Goal: Task Accomplishment & Management: Complete application form

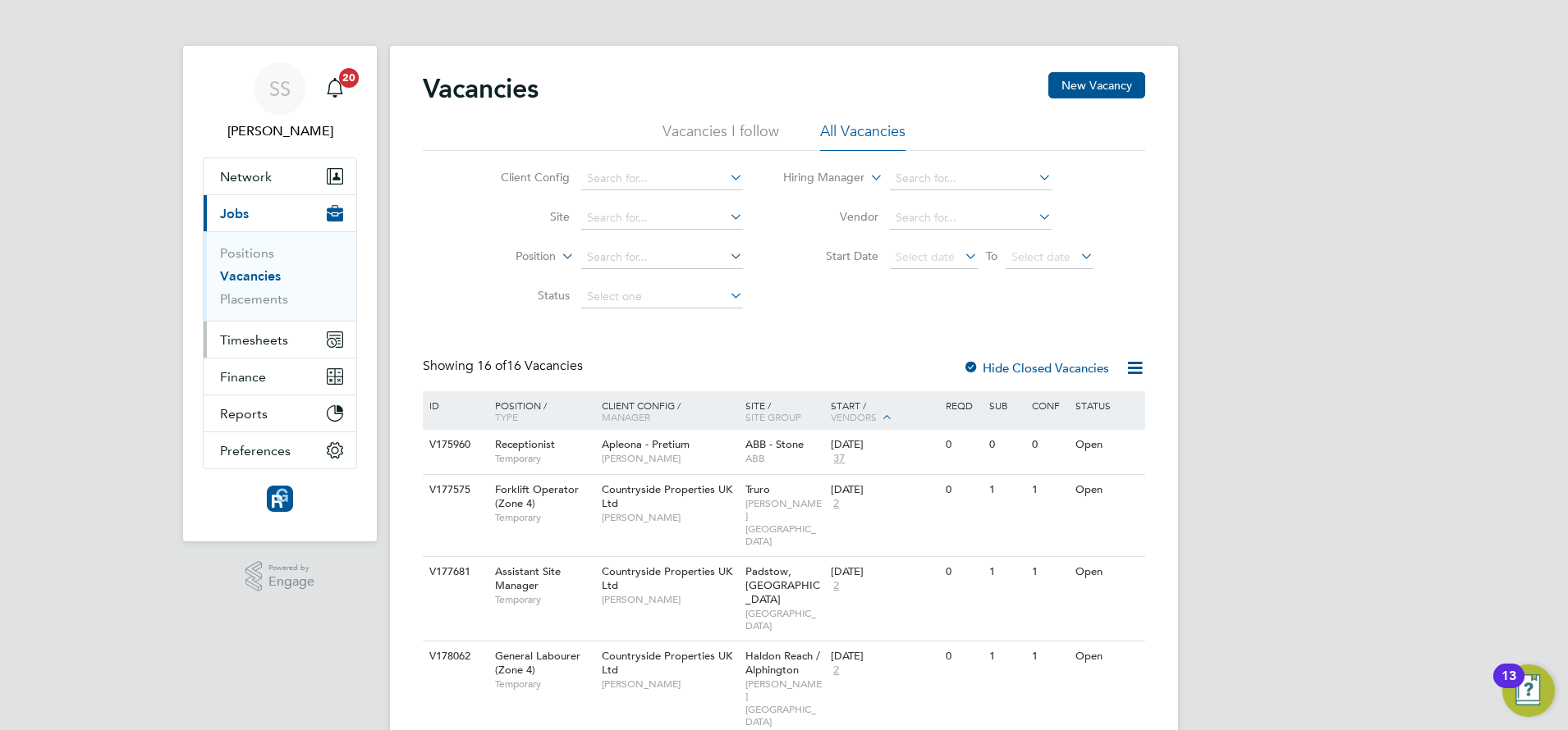
click at [249, 344] on span "Timesheets" at bounding box center [254, 340] width 68 height 15
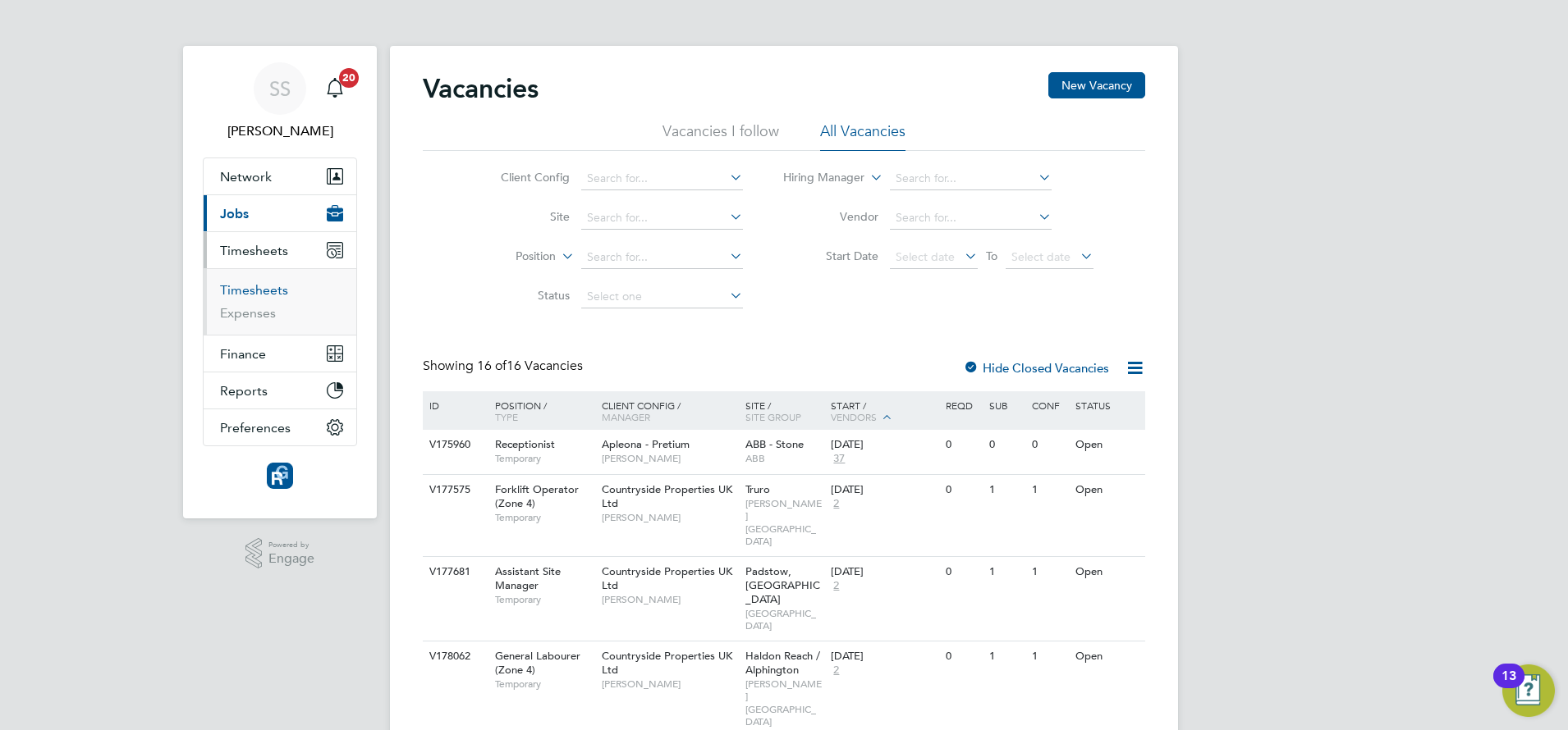
click at [239, 293] on link "Timesheets" at bounding box center [254, 290] width 68 height 15
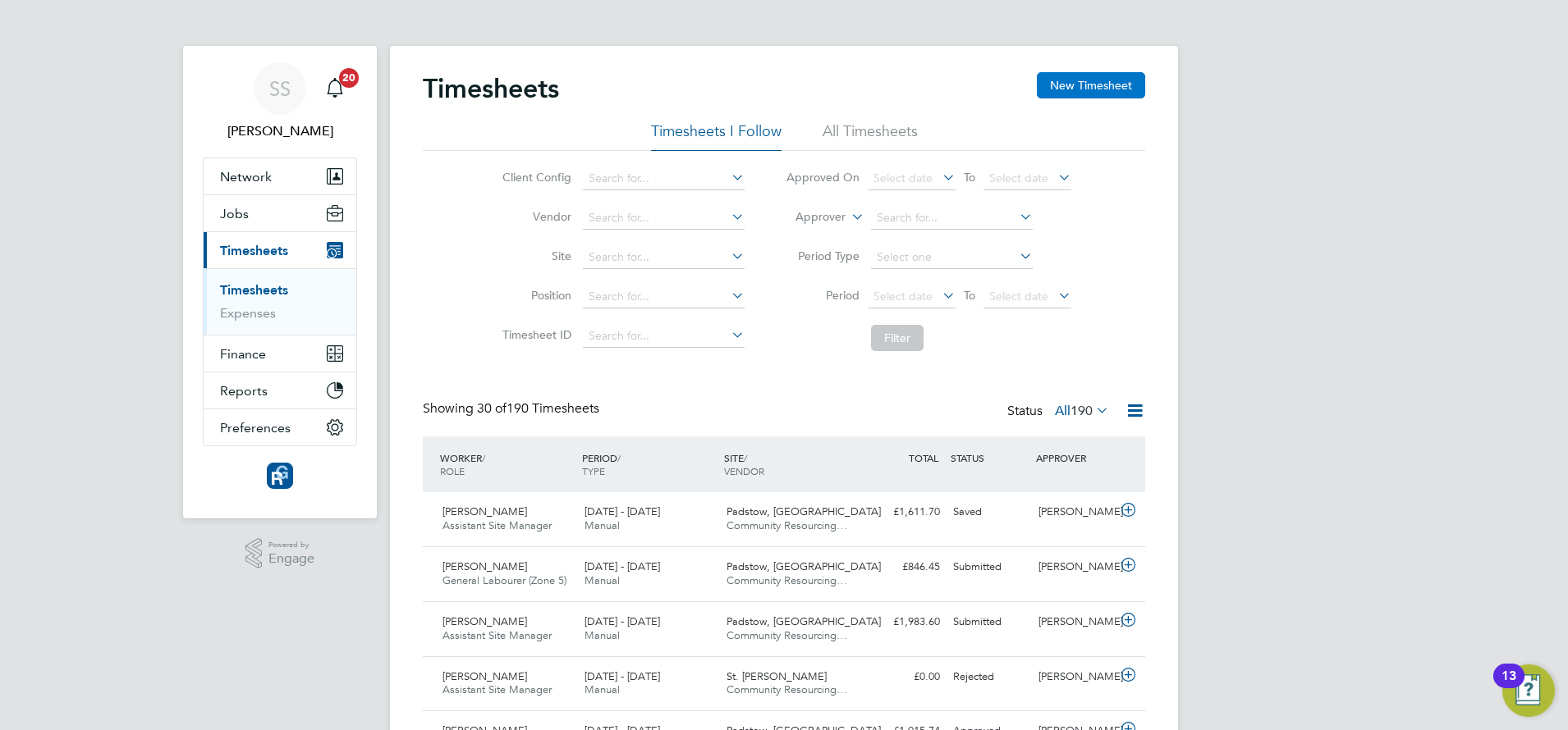
click at [1101, 74] on button "New Timesheet" at bounding box center [1091, 85] width 108 height 27
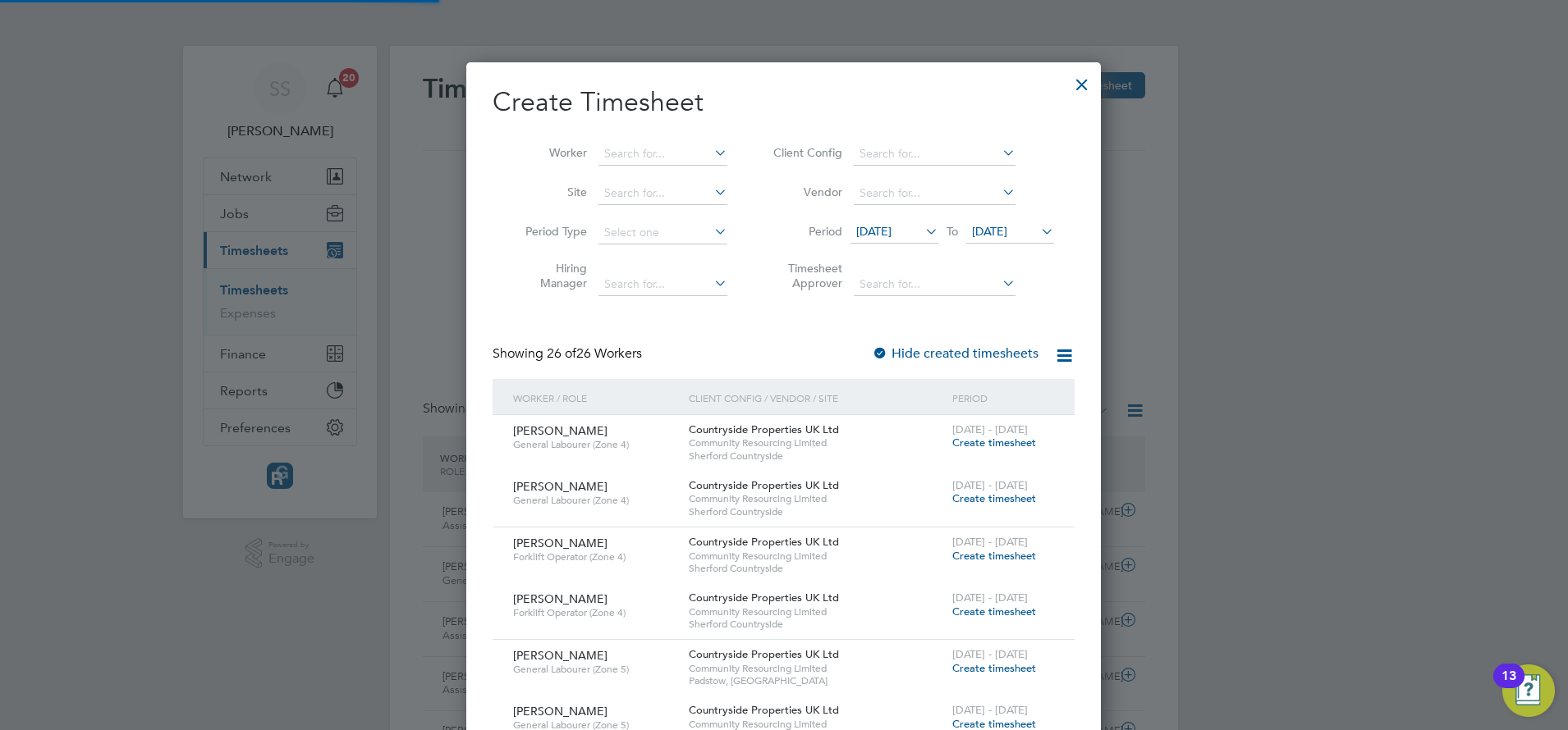
scroll to position [2534, 634]
click at [646, 153] on input at bounding box center [663, 154] width 129 height 23
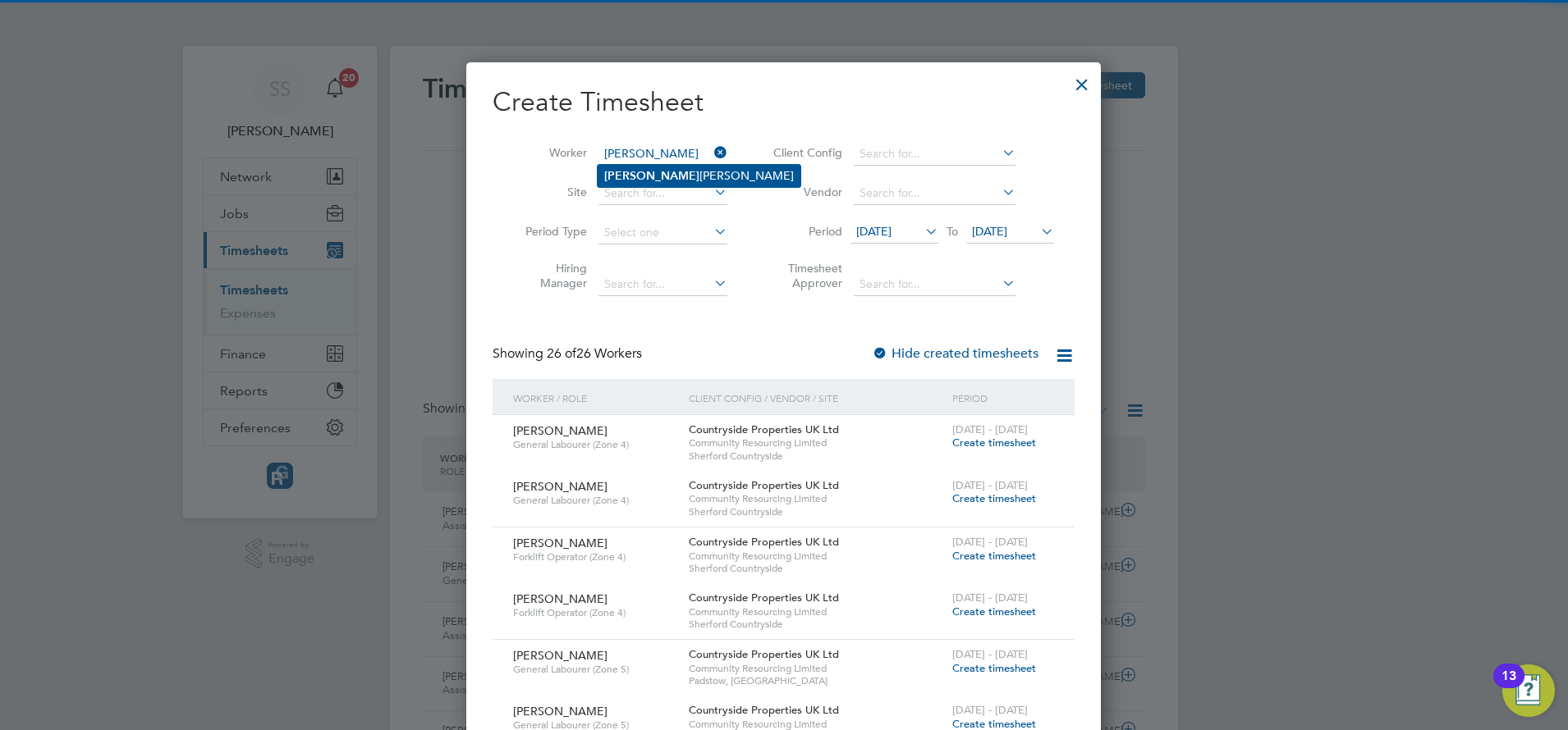
type input "[PERSON_NAME]"
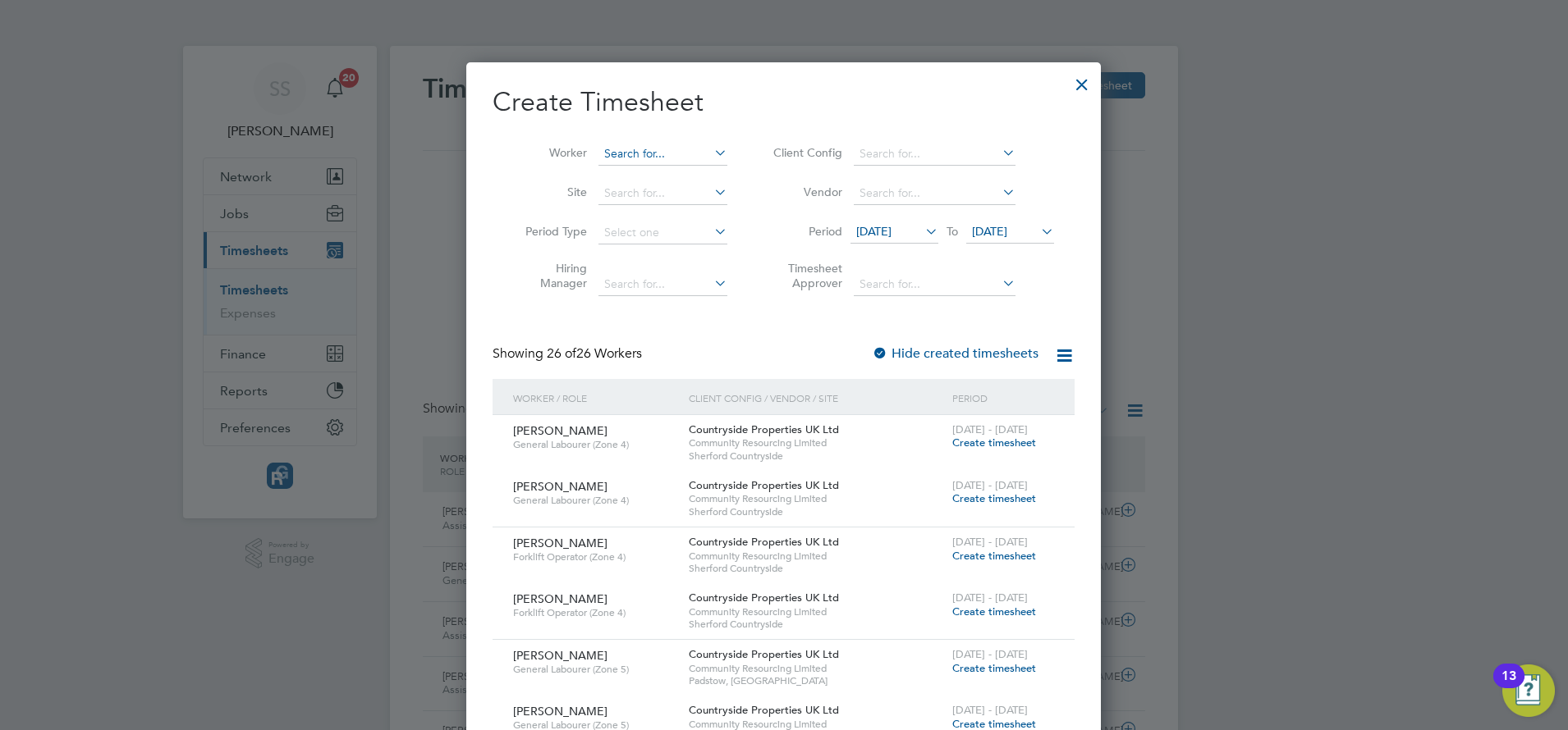
drag, startPoint x: 664, startPoint y: 183, endPoint x: 682, endPoint y: 160, distance: 29.2
click at [682, 160] on input at bounding box center [663, 154] width 129 height 23
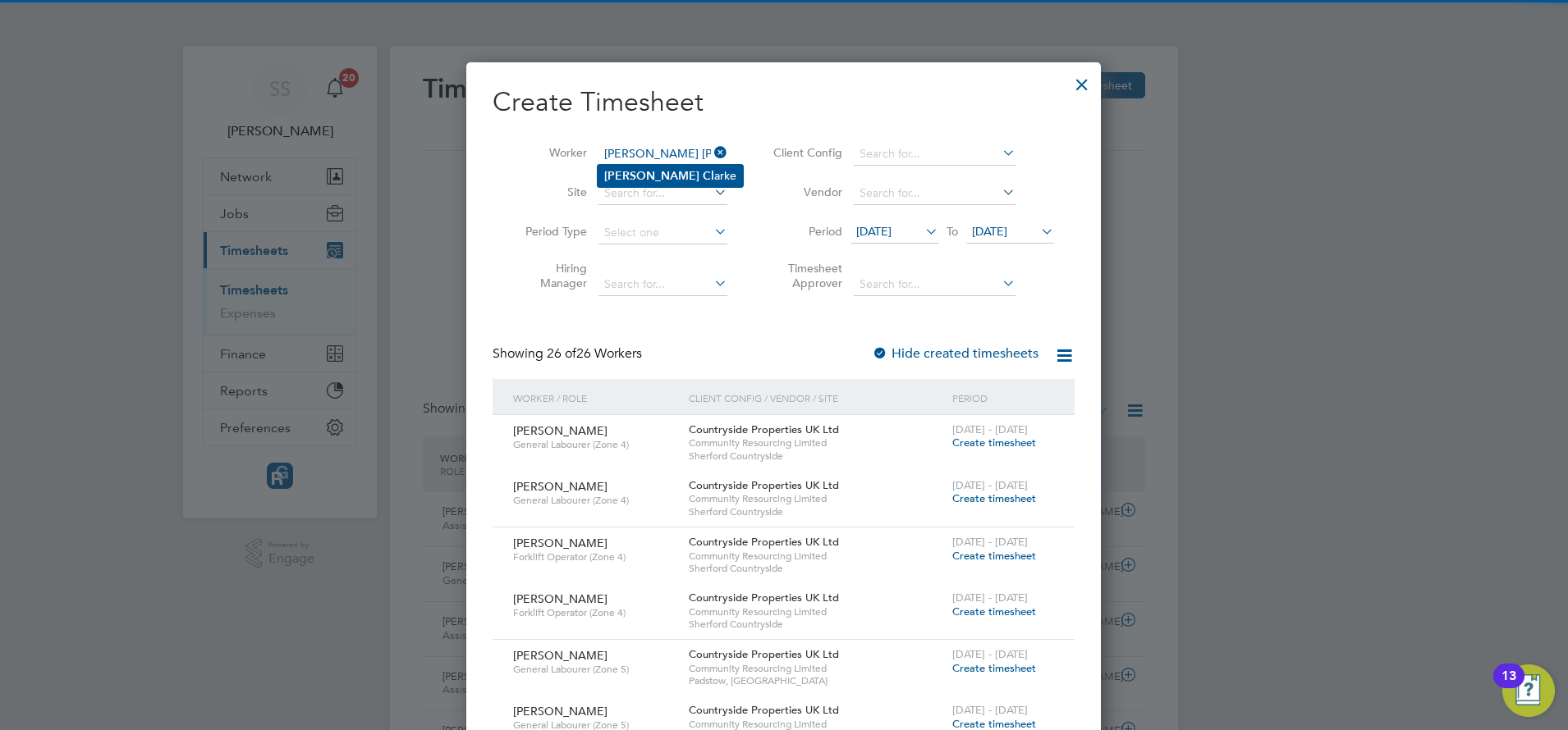
type input "[PERSON_NAME] [PERSON_NAME]"
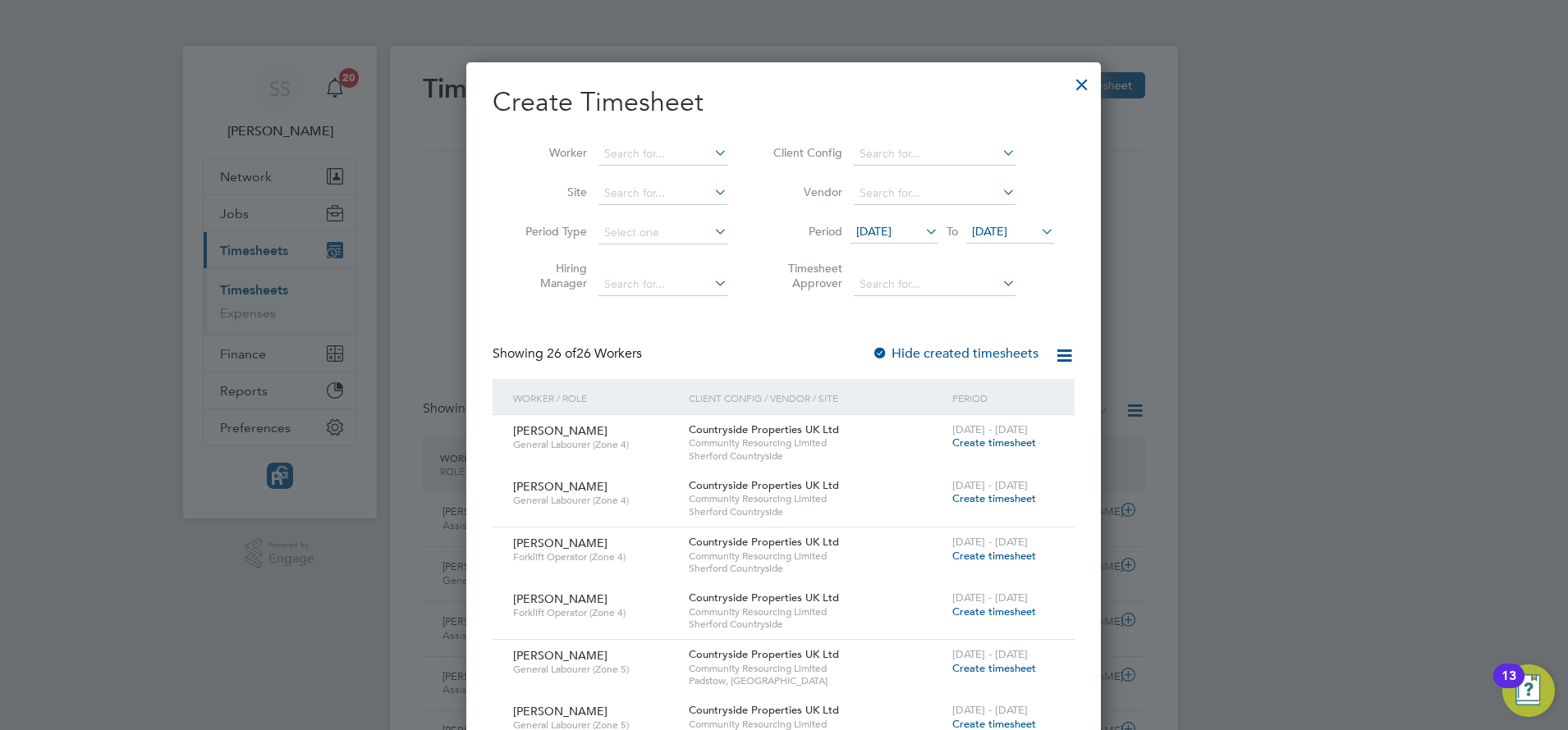
drag, startPoint x: 680, startPoint y: 179, endPoint x: 967, endPoint y: 421, distance: 375.4
click at [653, 150] on input at bounding box center [663, 154] width 129 height 23
click at [658, 178] on li "[PERSON_NAME]" at bounding box center [699, 177] width 203 height 22
type input "[PERSON_NAME]"
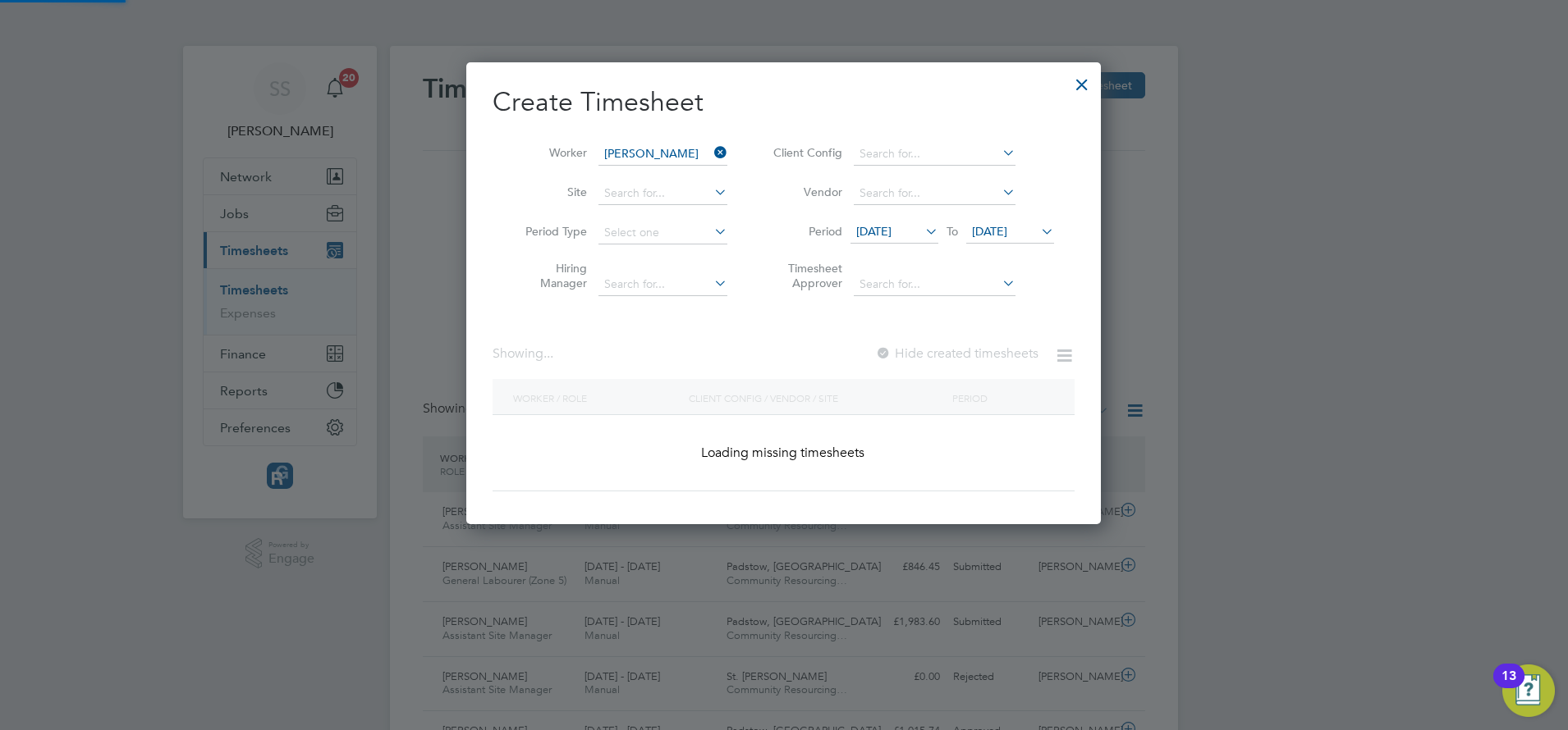
scroll to position [443, 634]
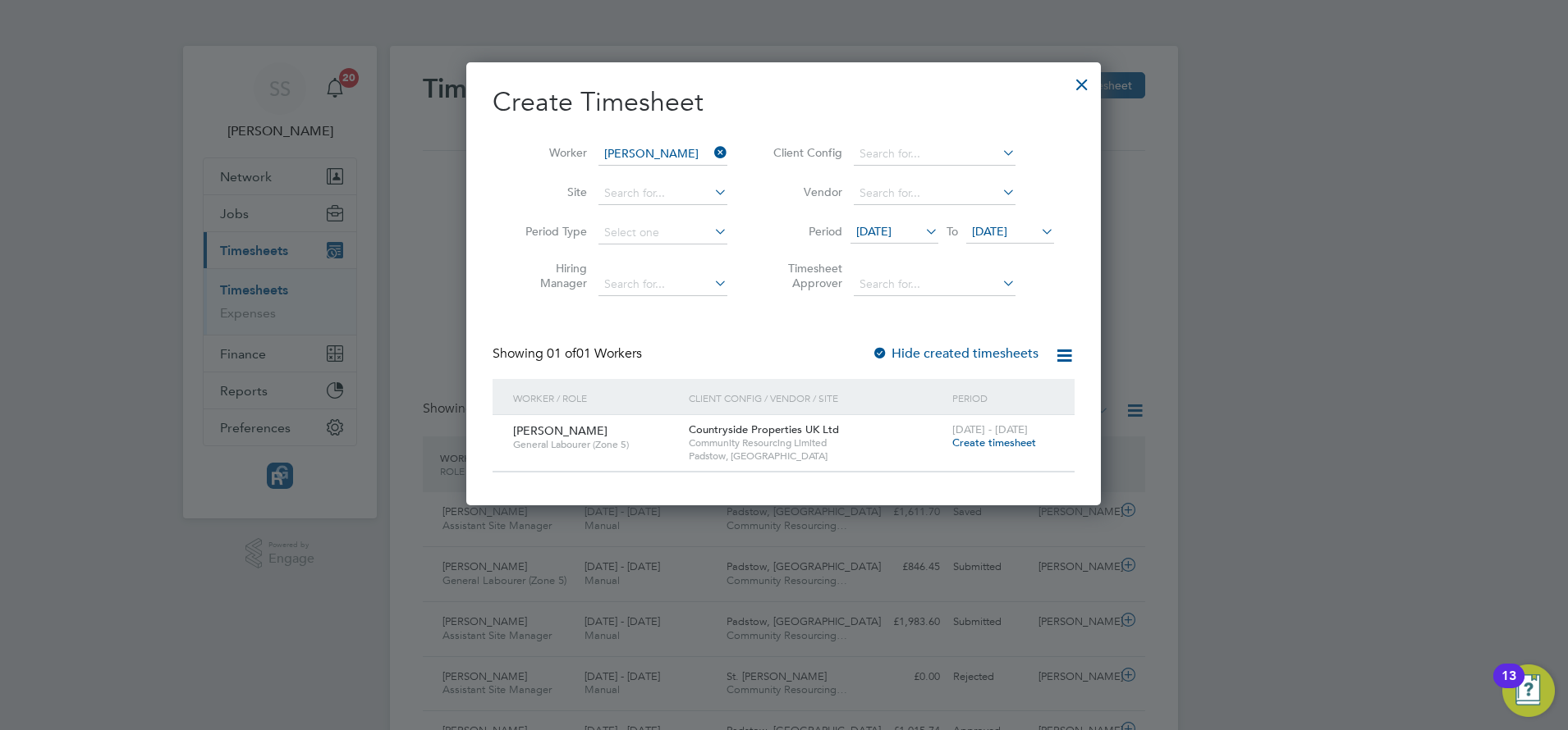
click at [922, 236] on icon at bounding box center [922, 231] width 0 height 23
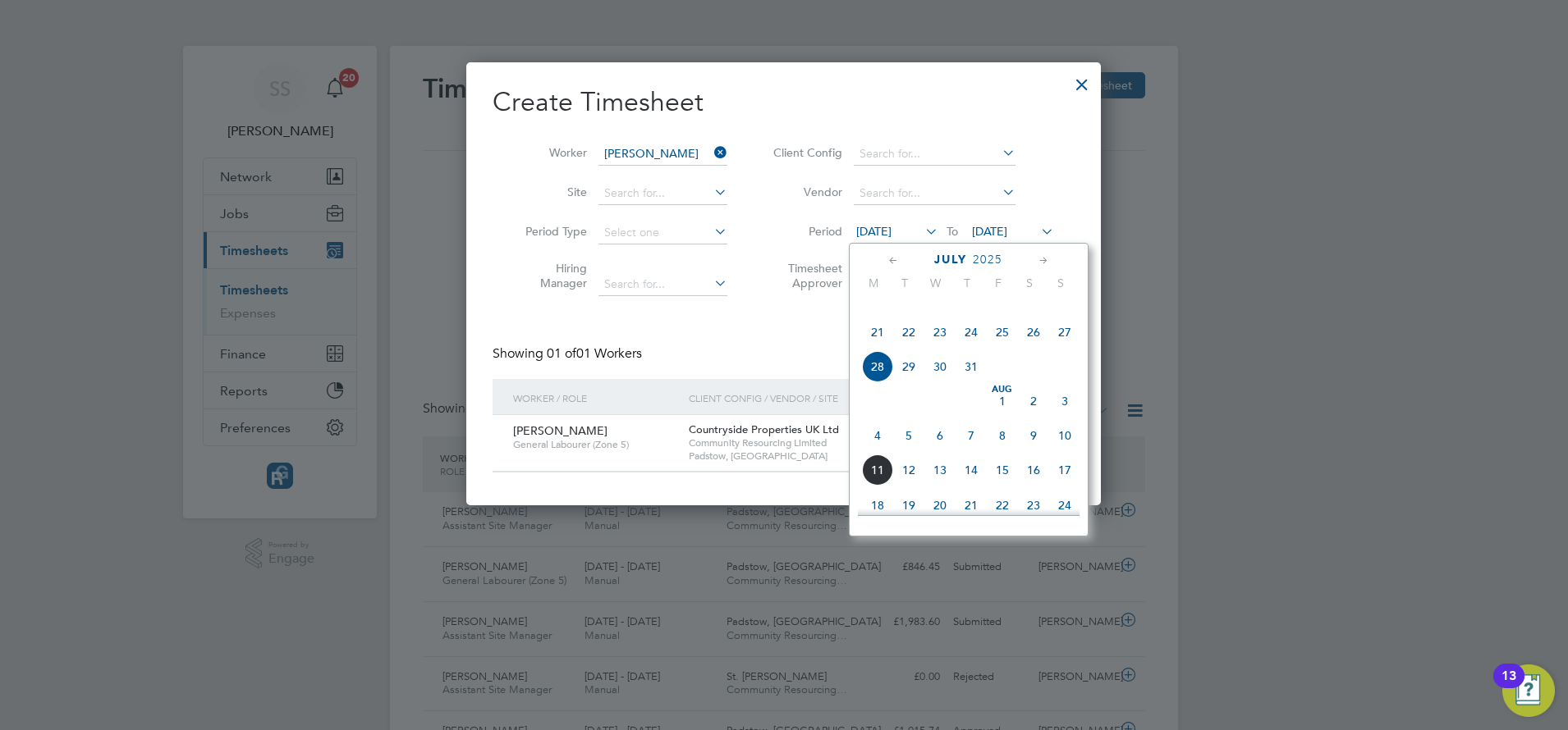
drag, startPoint x: 932, startPoint y: 236, endPoint x: 796, endPoint y: 367, distance: 188.8
click at [796, 367] on div "Create Timesheet Worker [PERSON_NAME] Site Period Type Hiring Manager Client Co…" at bounding box center [784, 279] width 582 height 387
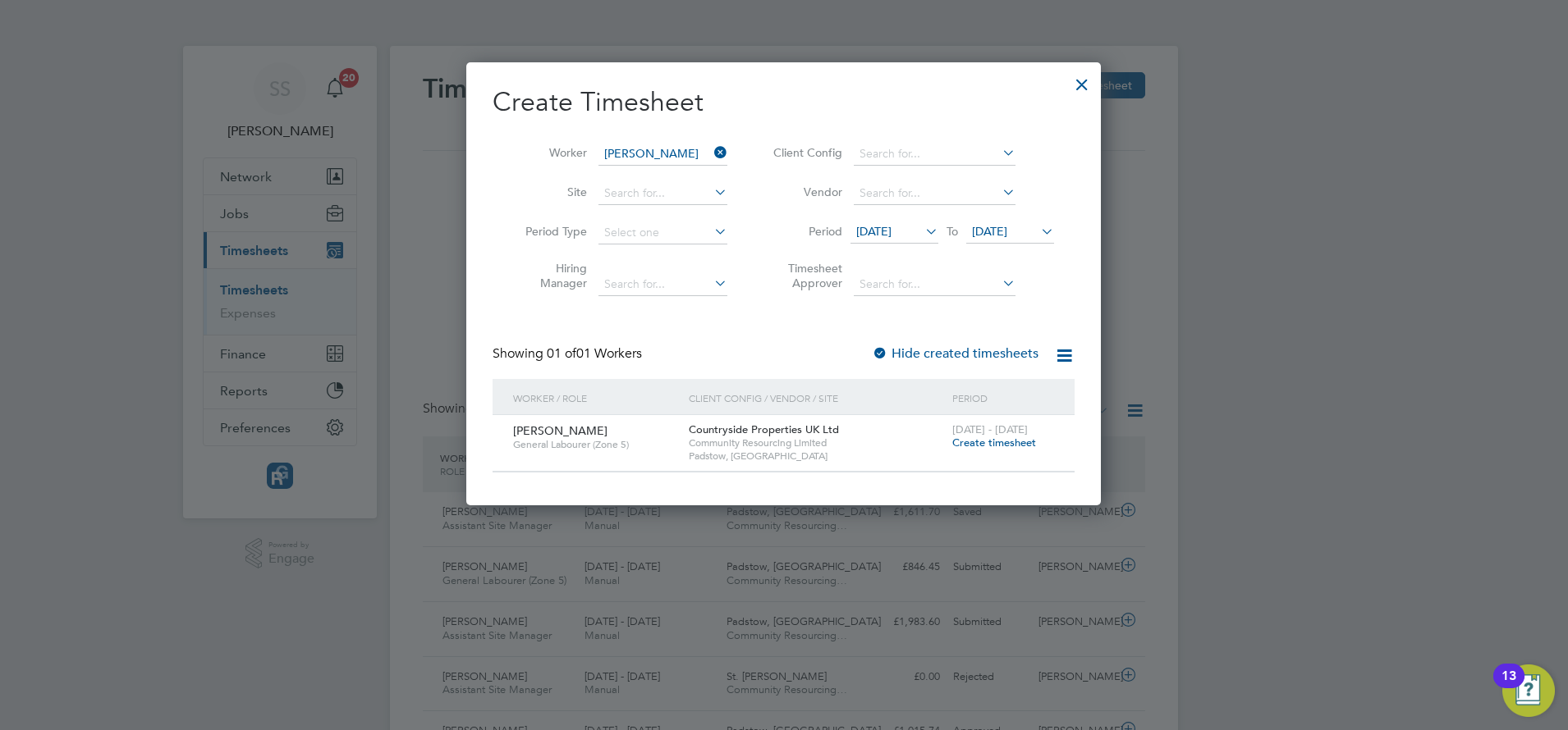
click at [796, 367] on div "Showing 01 of 01 Workers Hide created timesheets" at bounding box center [784, 362] width 582 height 33
click at [1000, 446] on span "Create timesheet" at bounding box center [994, 443] width 84 height 14
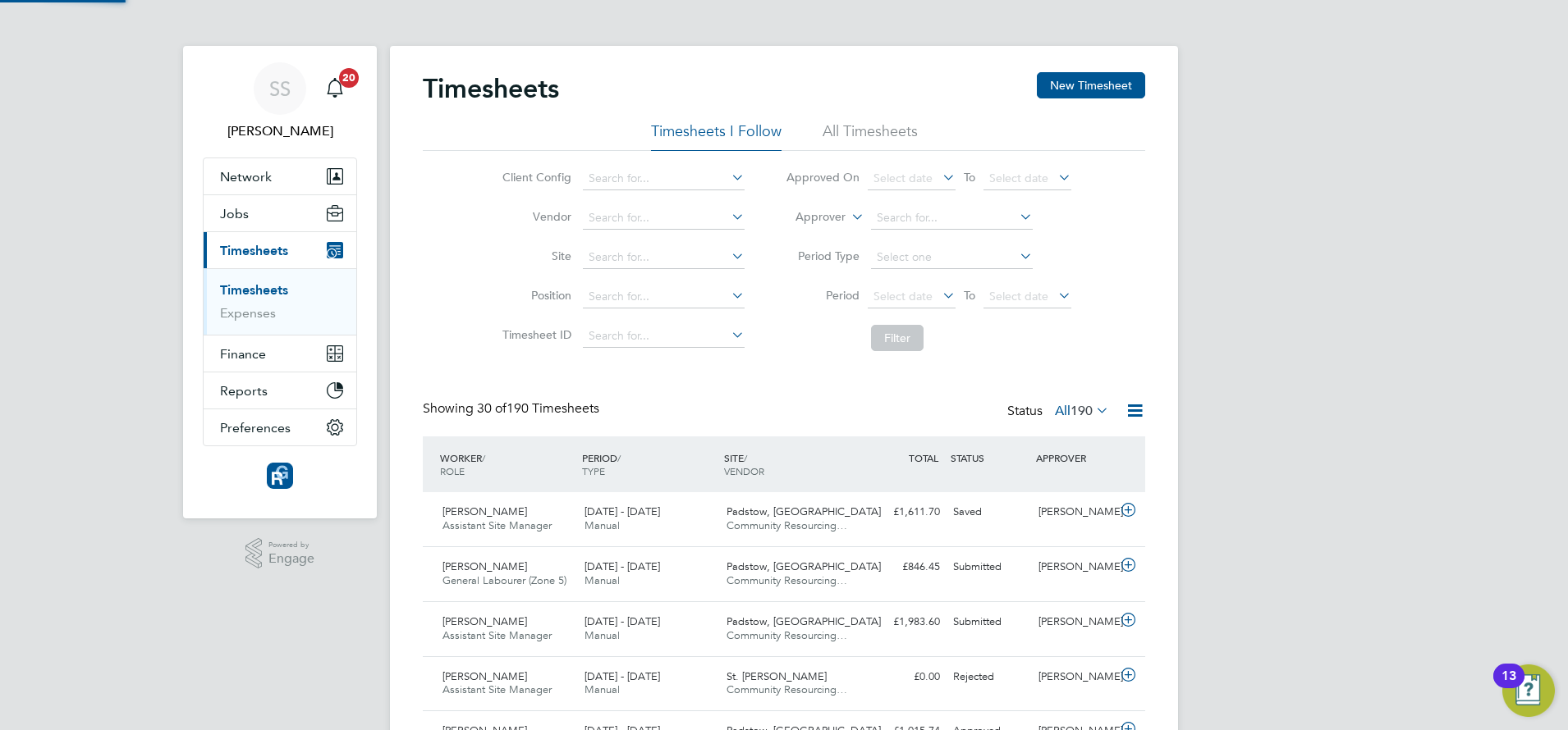
scroll to position [41, 142]
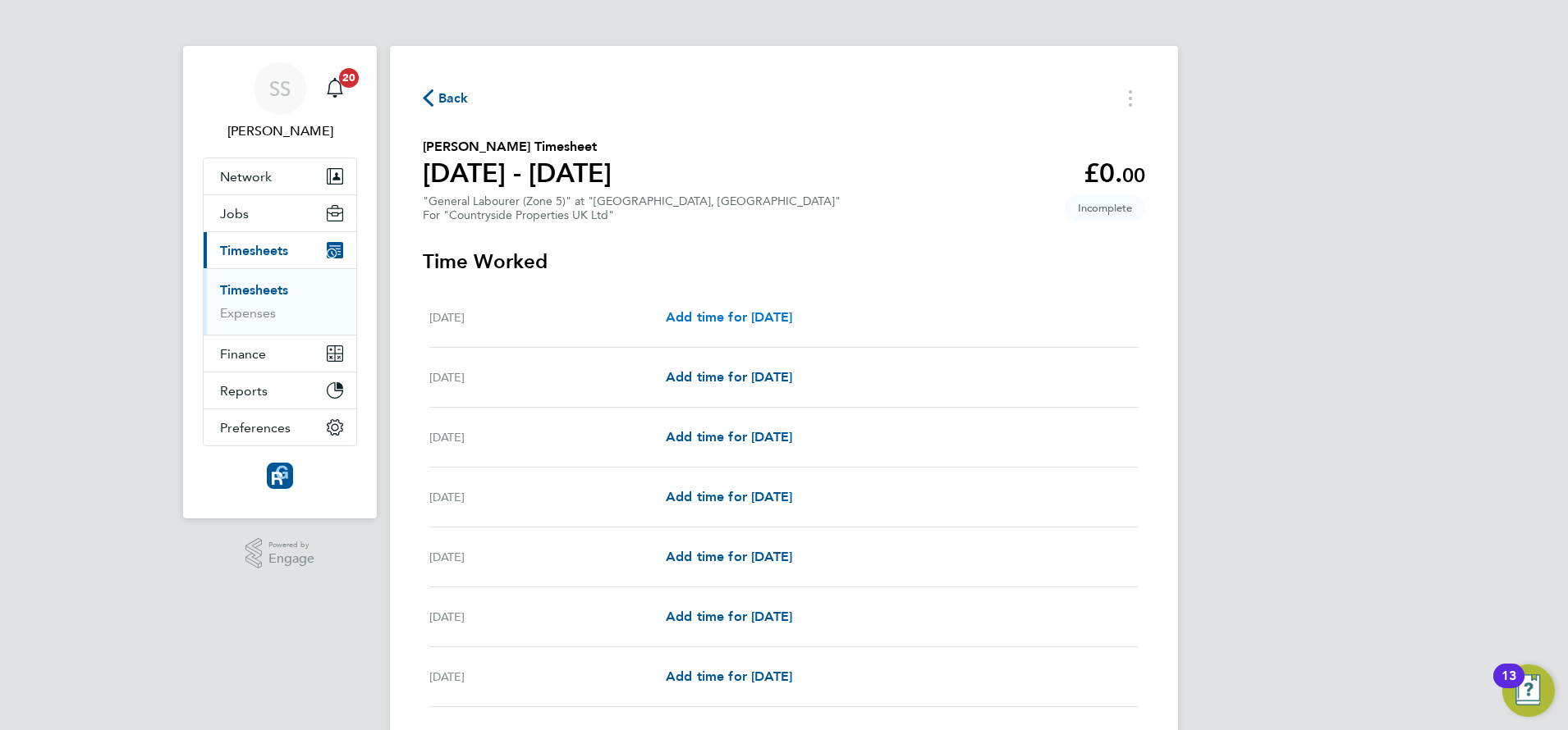
click at [792, 316] on span "Add time for [DATE]" at bounding box center [729, 317] width 126 height 15
select select "30"
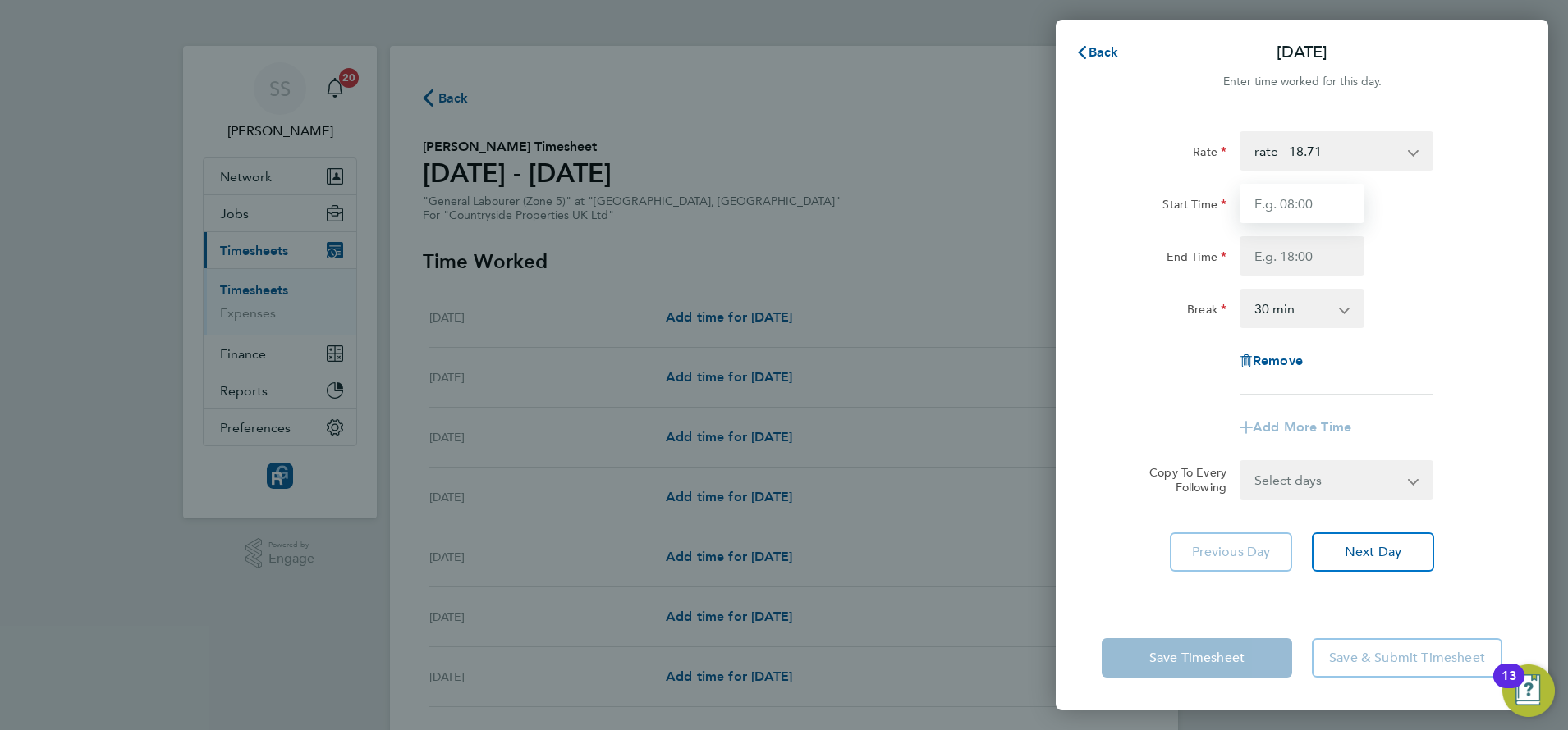
click at [1289, 191] on input "Start Time" at bounding box center [1302, 204] width 125 height 39
type input "8"
type input "07:00"
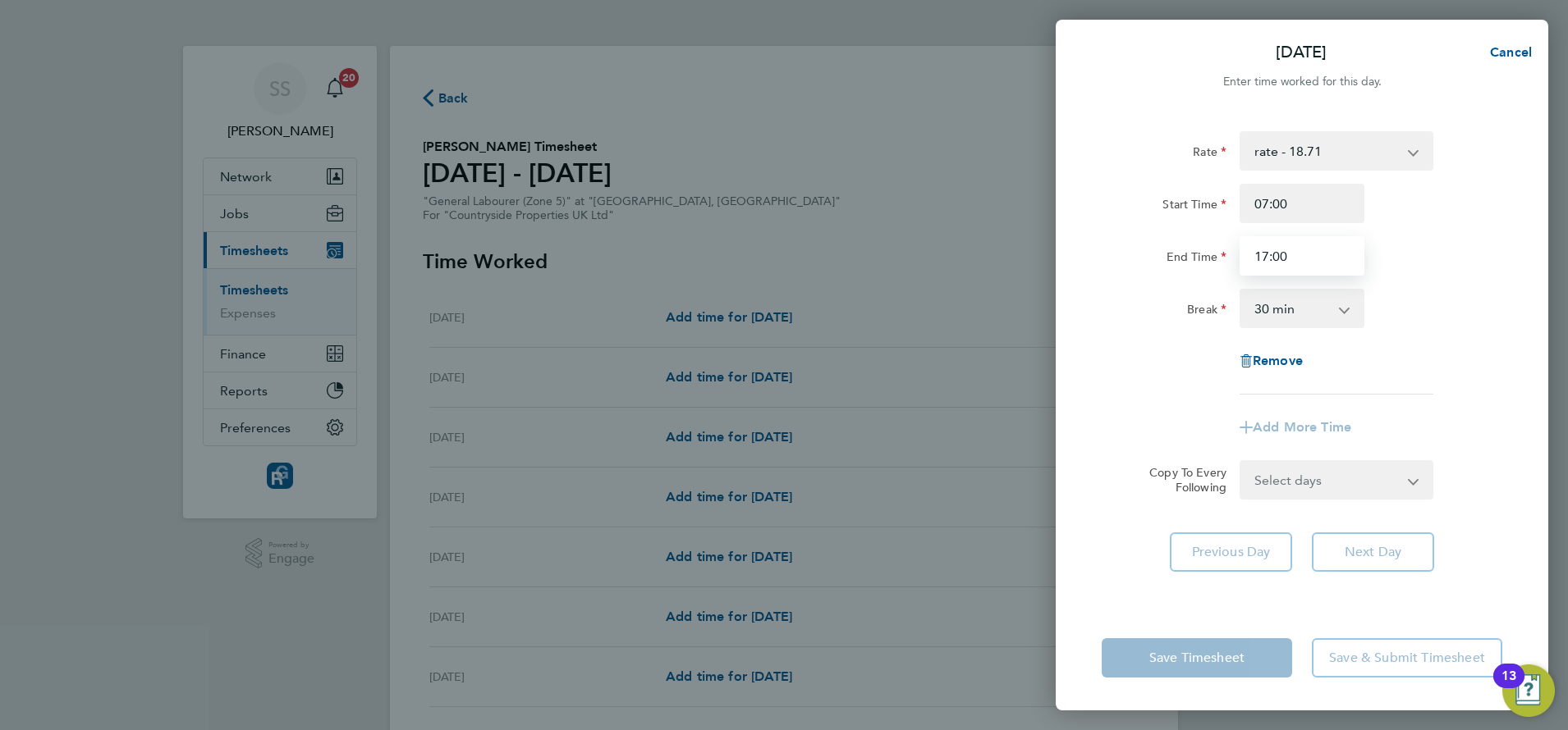
type input "17:00"
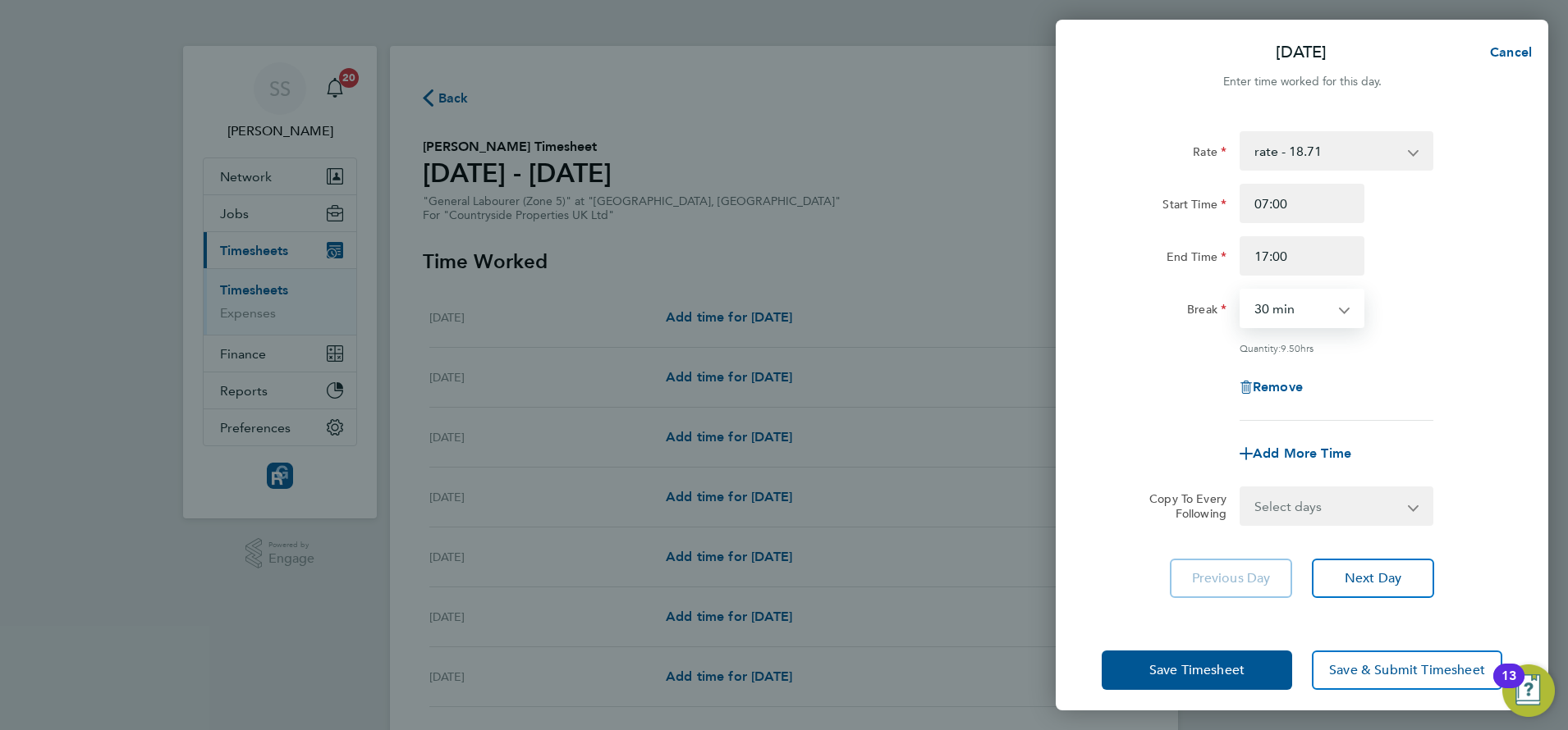
click at [1312, 306] on select "0 min 15 min 30 min 45 min 60 min 75 min 90 min" at bounding box center [1292, 308] width 102 height 36
select select "0"
click at [1241, 290] on select "0 min 15 min 30 min 45 min 60 min 75 min 90 min" at bounding box center [1292, 308] width 102 height 36
click at [1326, 510] on select "Select days Day Weekday (Mon-Fri) Weekend (Sat-Sun) [DATE] [DATE] [DATE] [DATE]…" at bounding box center [1327, 506] width 172 height 36
select select "WEEKDAY"
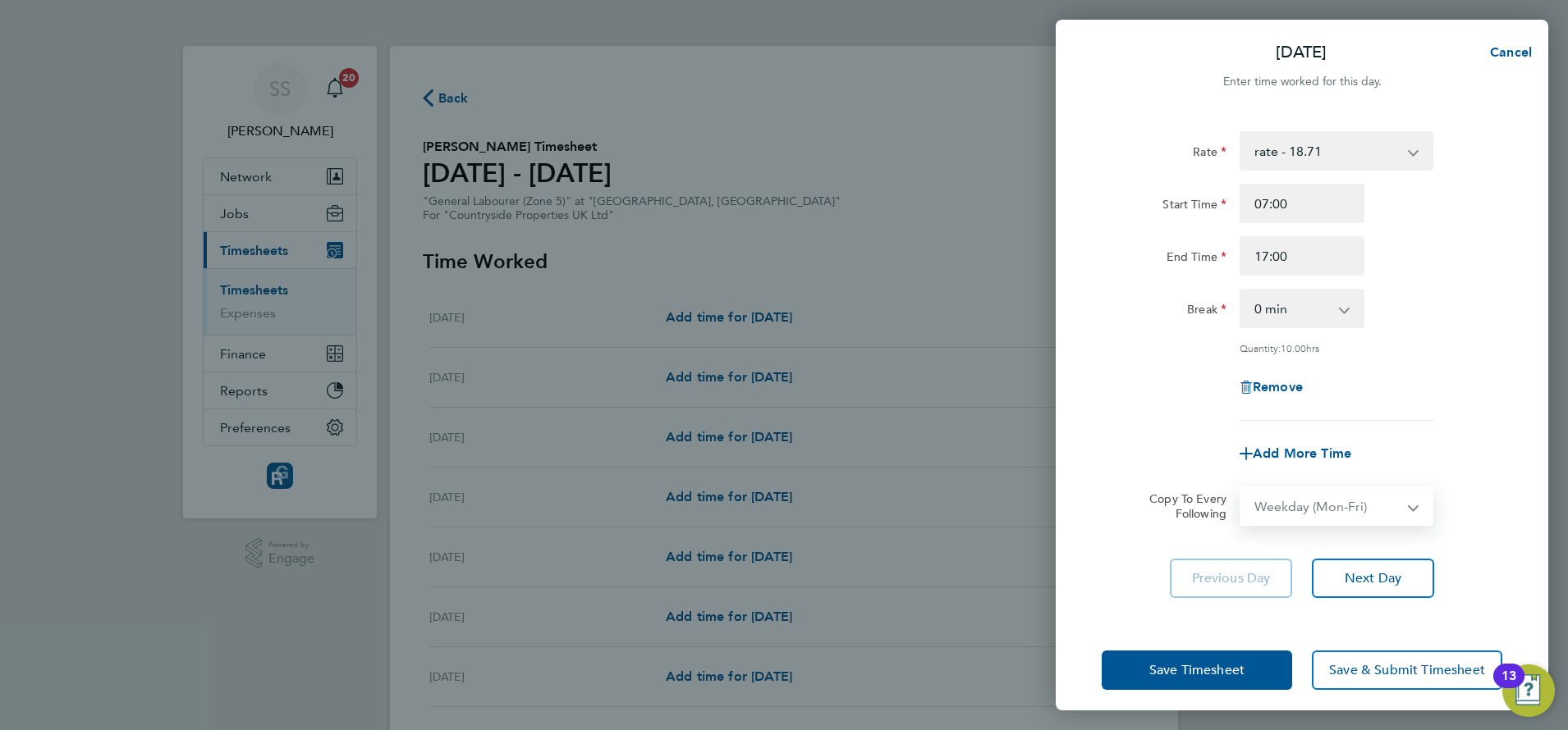
click at [1241, 488] on select "Select days Day Weekday (Mon-Fri) Weekend (Sat-Sun) [DATE] [DATE] [DATE] [DATE]…" at bounding box center [1327, 506] width 172 height 36
select select "[DATE]"
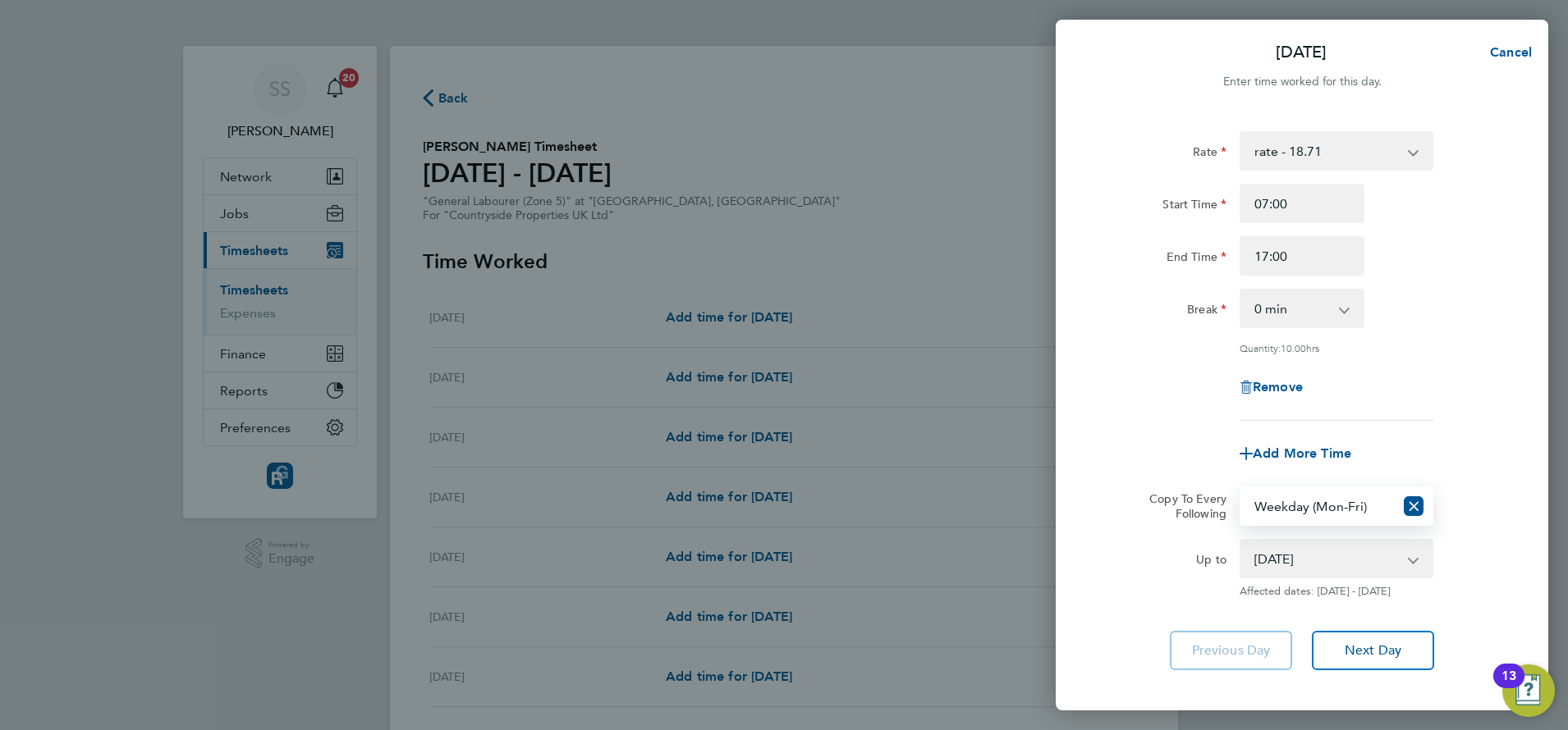
click at [1490, 502] on div "Copy To Every Following Select days Day Weekday (Mon-Fri) Weekend (Sat-Sun) [DA…" at bounding box center [1302, 506] width 414 height 39
click at [1377, 684] on div "Rate rate - 18.71 Start Time 07:00 End Time 17:00 Break 0 min 15 min 30 min 45 …" at bounding box center [1302, 400] width 493 height 578
click at [1479, 285] on div "Rate rate - 18.71 Start Time 07:00 End Time 17:00 Break 0 min 15 min 30 min 45 …" at bounding box center [1301, 276] width 400 height 290
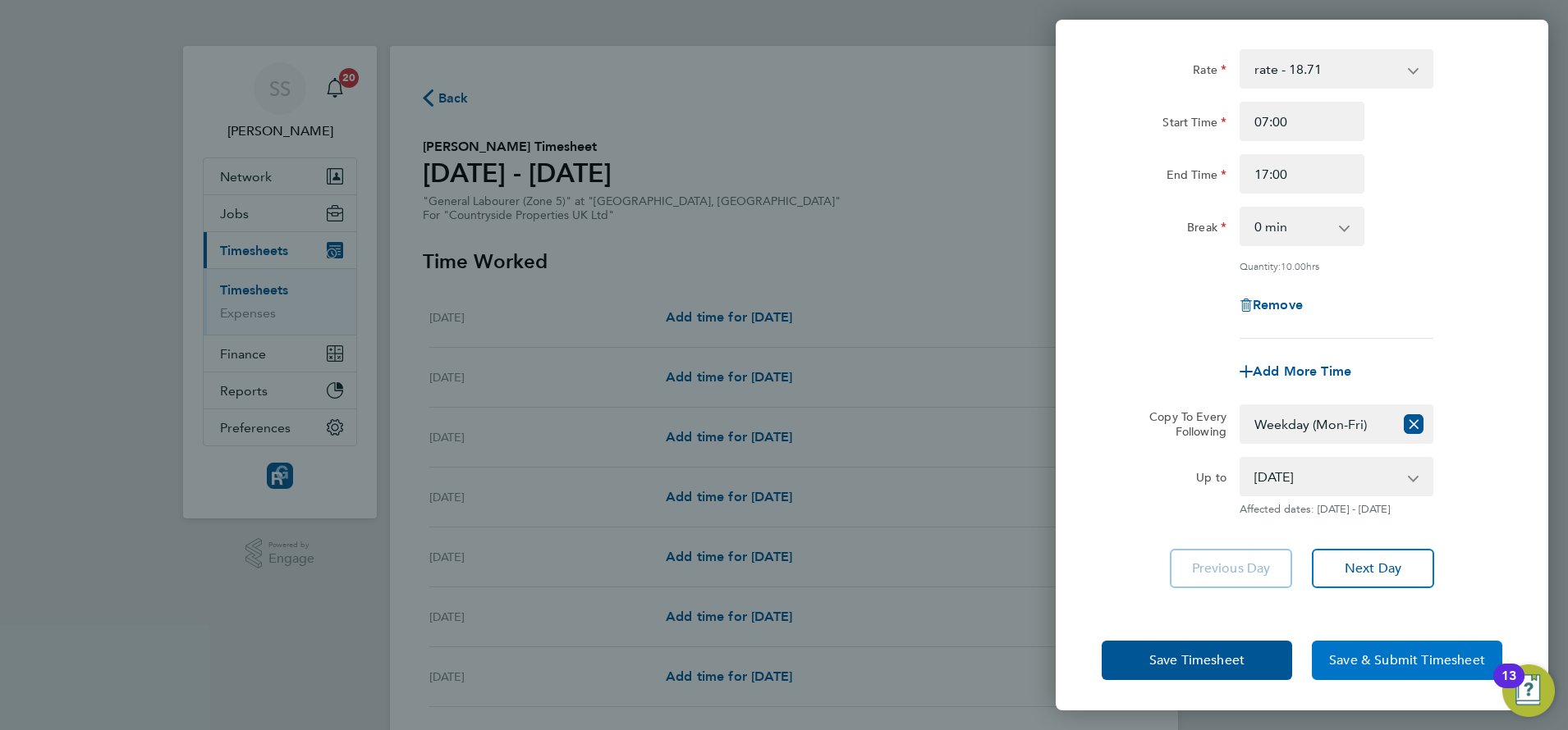
click at [1388, 667] on button "Save & Submit Timesheet" at bounding box center [1408, 661] width 190 height 39
